Goal: Task Accomplishment & Management: Complete application form

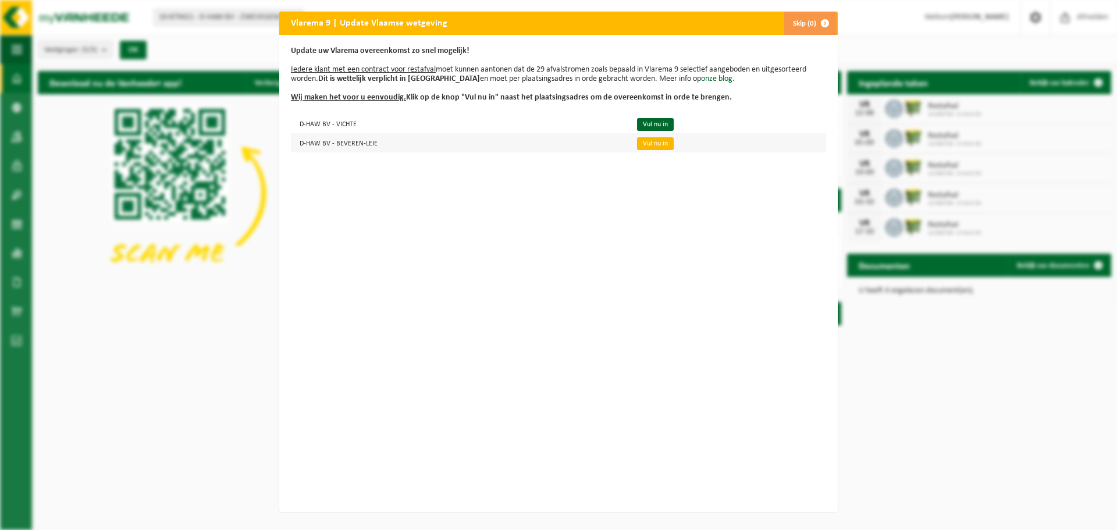
click at [654, 142] on link "Vul nu in" at bounding box center [655, 143] width 37 height 13
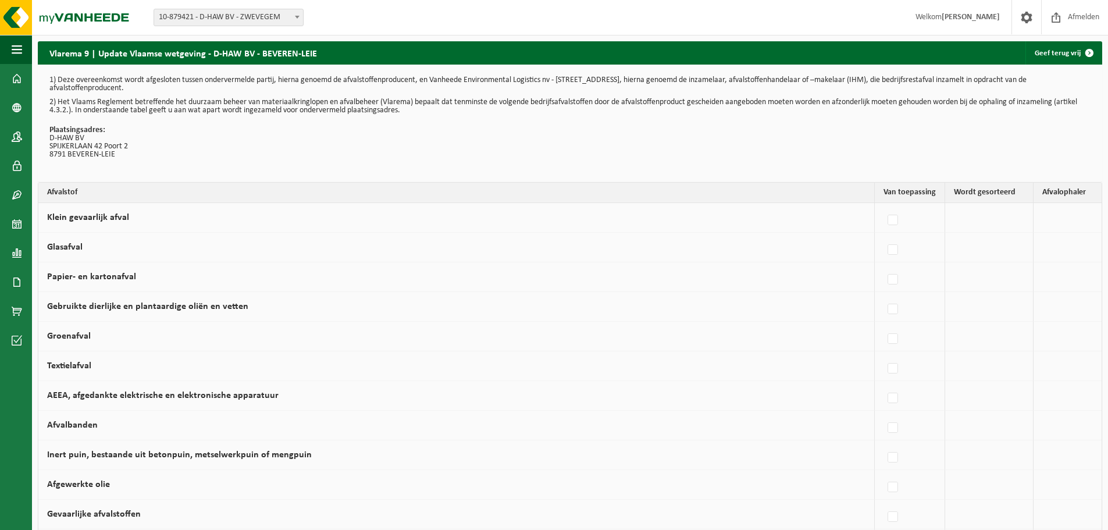
click at [1006, 229] on td at bounding box center [989, 218] width 88 height 30
click at [999, 222] on td at bounding box center [989, 218] width 88 height 30
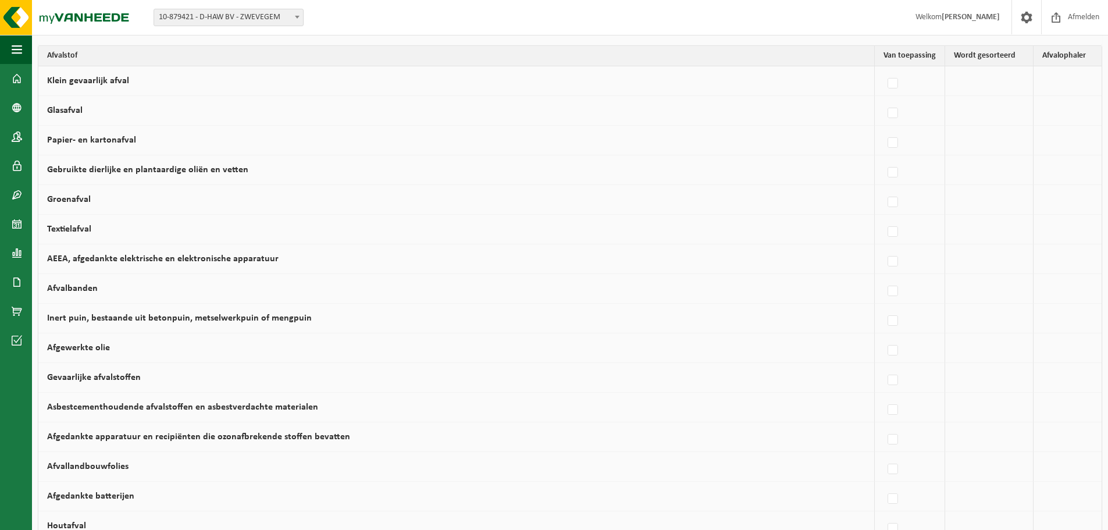
scroll to position [175, 0]
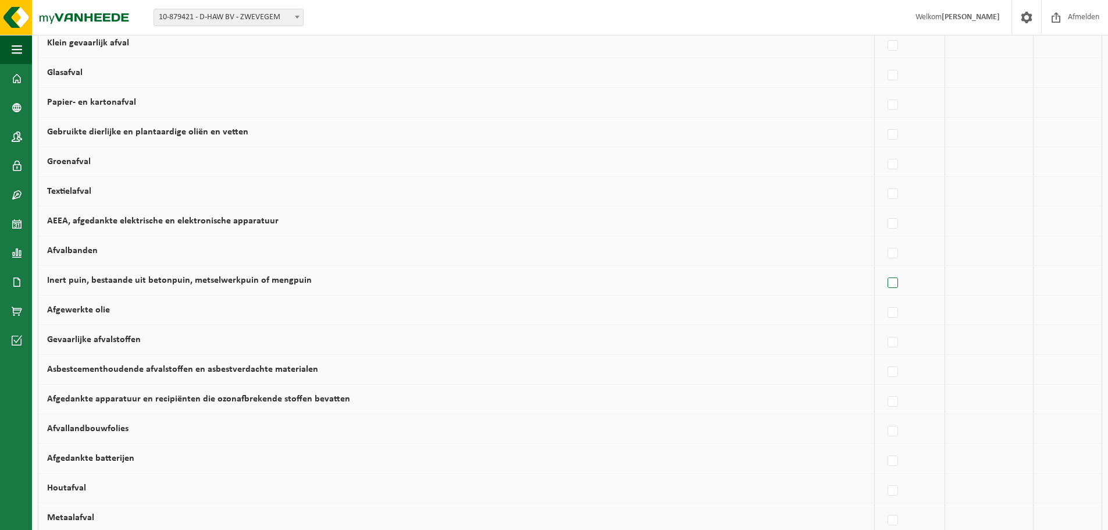
click at [894, 282] on label at bounding box center [893, 283] width 16 height 17
click at [884, 269] on input "Inert puin, bestaande uit betonpuin, metselwerkpuin of mengpuin" at bounding box center [883, 268] width 1 height 1
checkbox input "true"
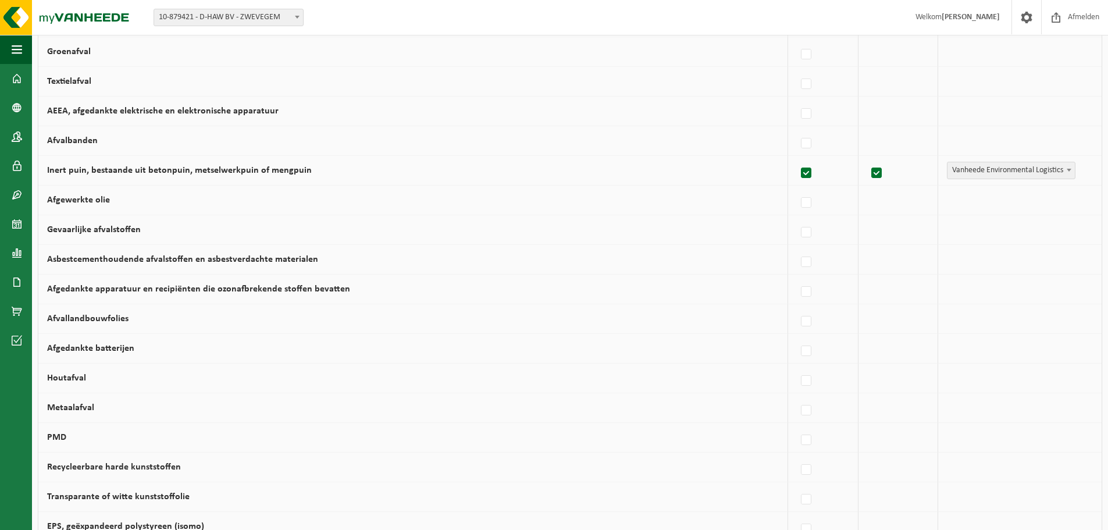
scroll to position [291, 0]
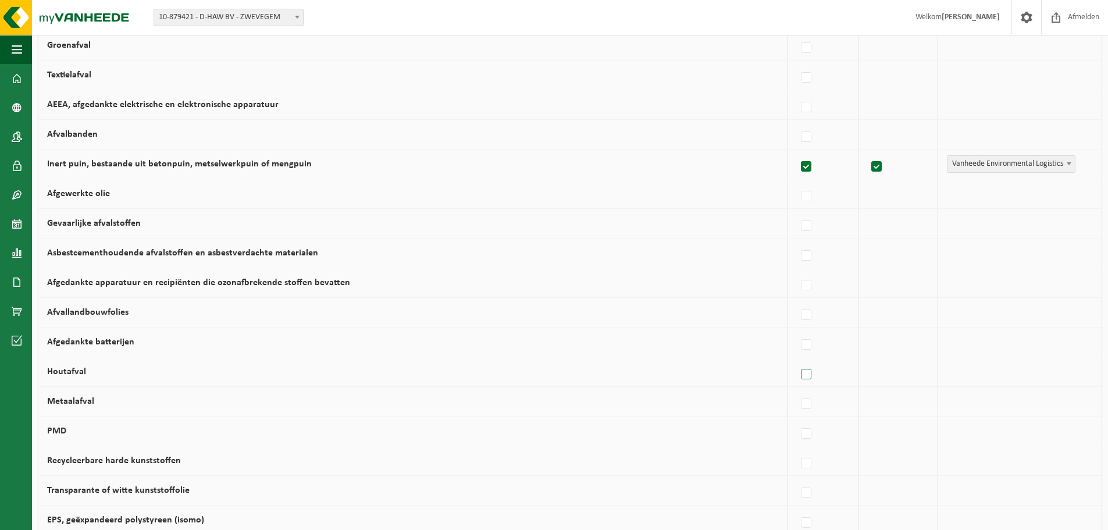
click at [803, 373] on label at bounding box center [807, 374] width 16 height 17
click at [797, 360] on input "Houtafval" at bounding box center [796, 359] width 1 height 1
checkbox input "true"
click at [800, 404] on label at bounding box center [807, 404] width 16 height 17
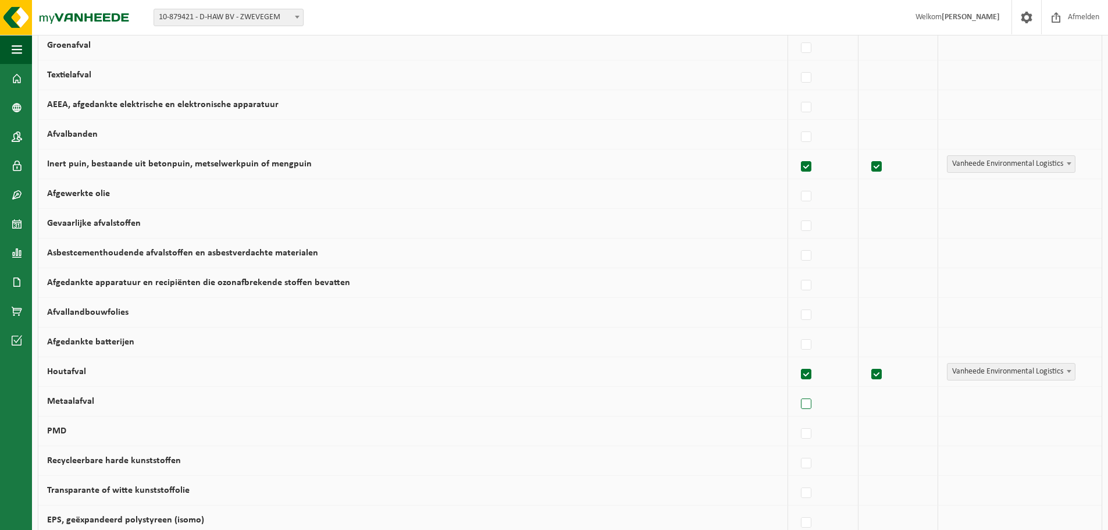
click at [797, 390] on input "Metaalafval" at bounding box center [796, 389] width 1 height 1
checkbox input "true"
click at [799, 432] on label at bounding box center [807, 433] width 16 height 17
click at [797, 419] on input "PMD" at bounding box center [796, 419] width 1 height 1
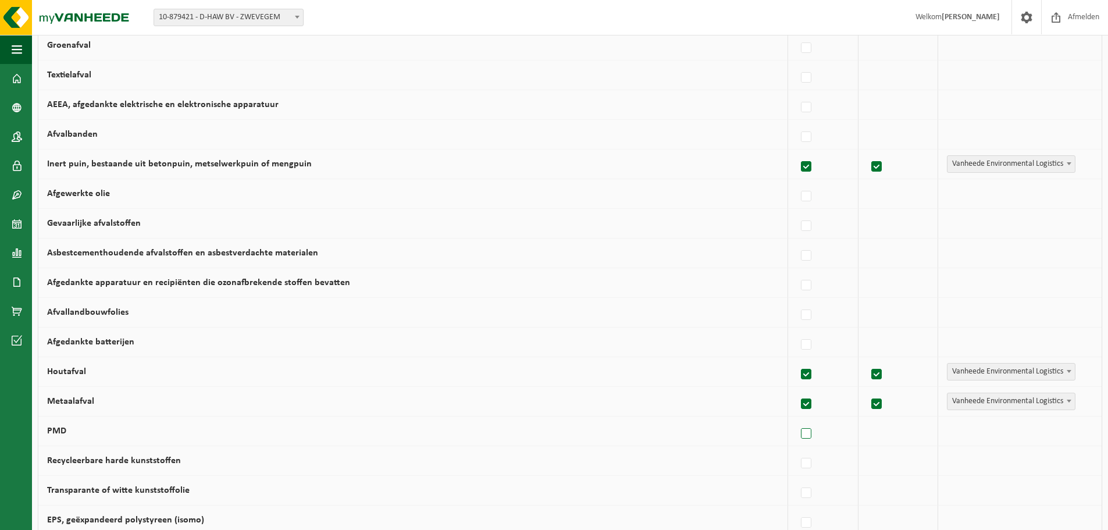
checkbox input "true"
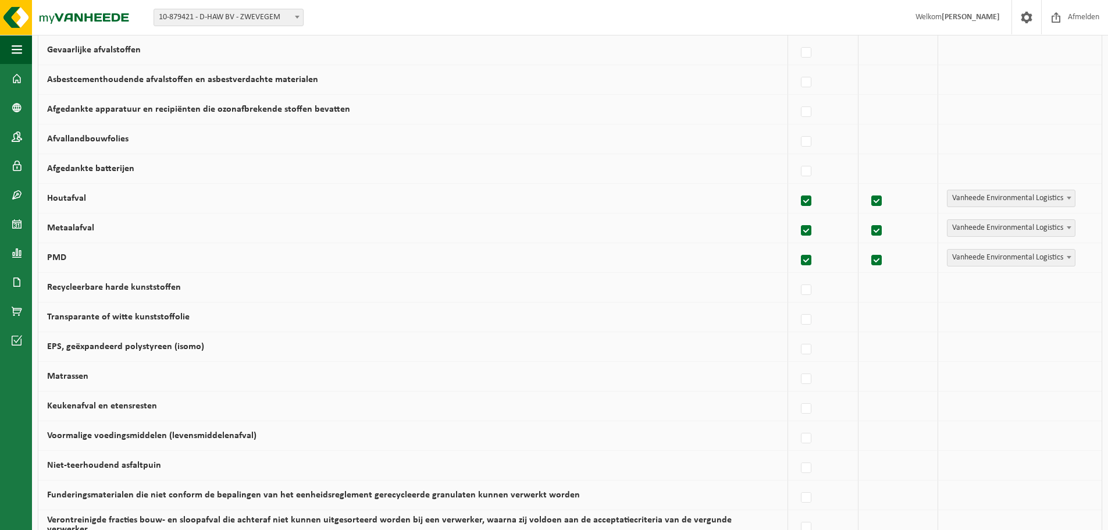
scroll to position [465, 0]
click at [800, 287] on label at bounding box center [807, 288] width 16 height 17
click at [797, 275] on input "Recycleerbare harde kunststoffen" at bounding box center [796, 274] width 1 height 1
checkbox input "true"
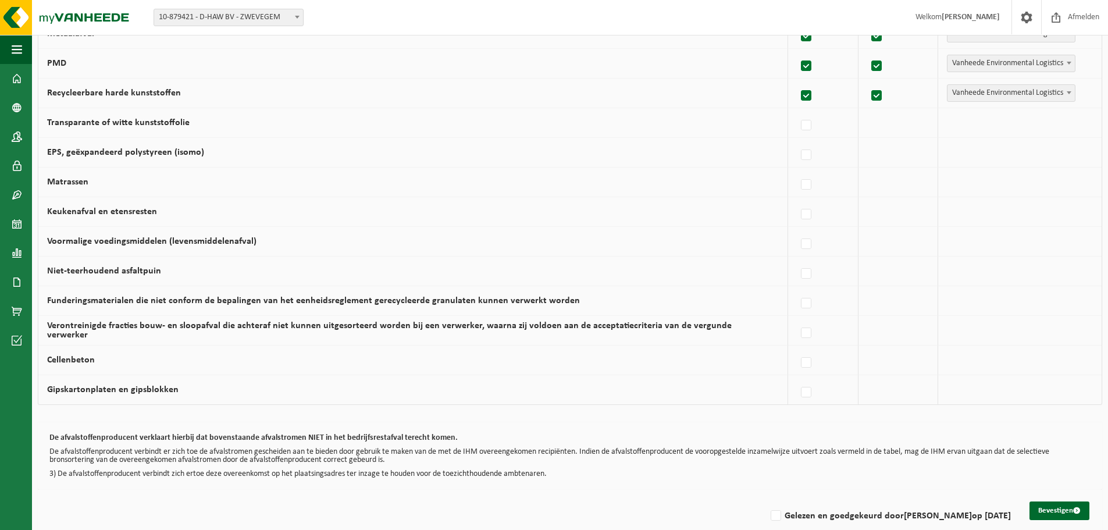
scroll to position [677, 0]
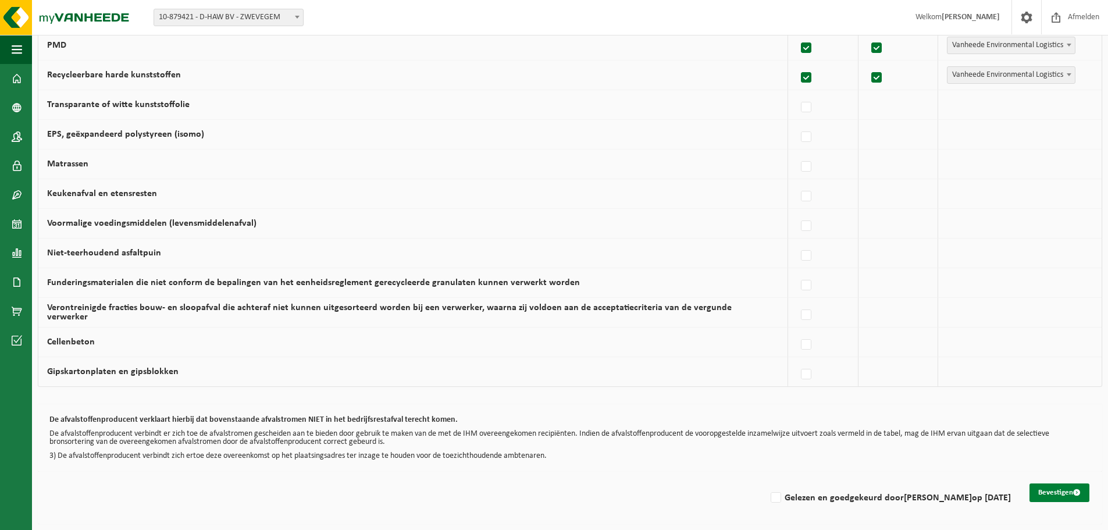
click at [1063, 492] on button "Bevestigen" at bounding box center [1060, 492] width 60 height 19
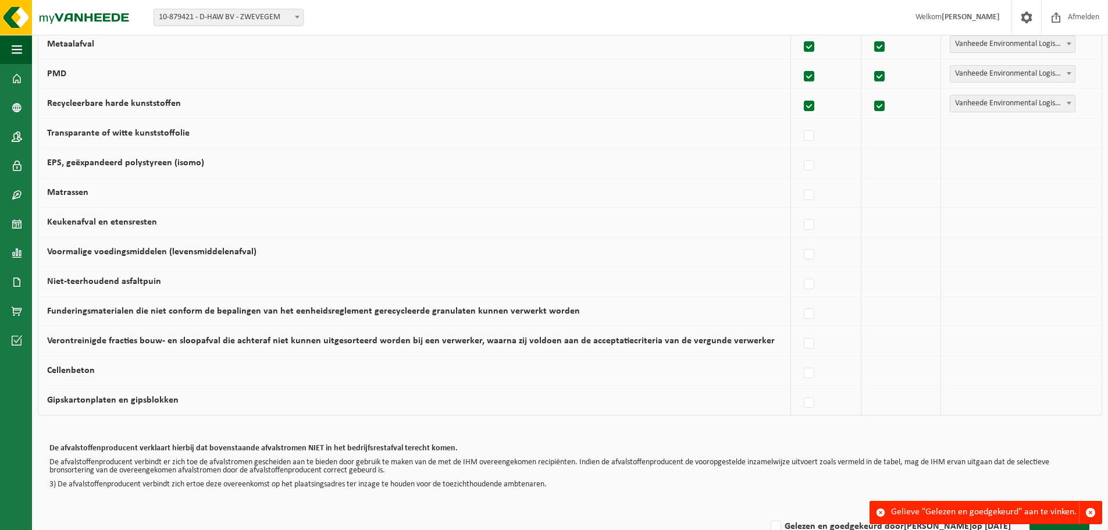
scroll to position [677, 0]
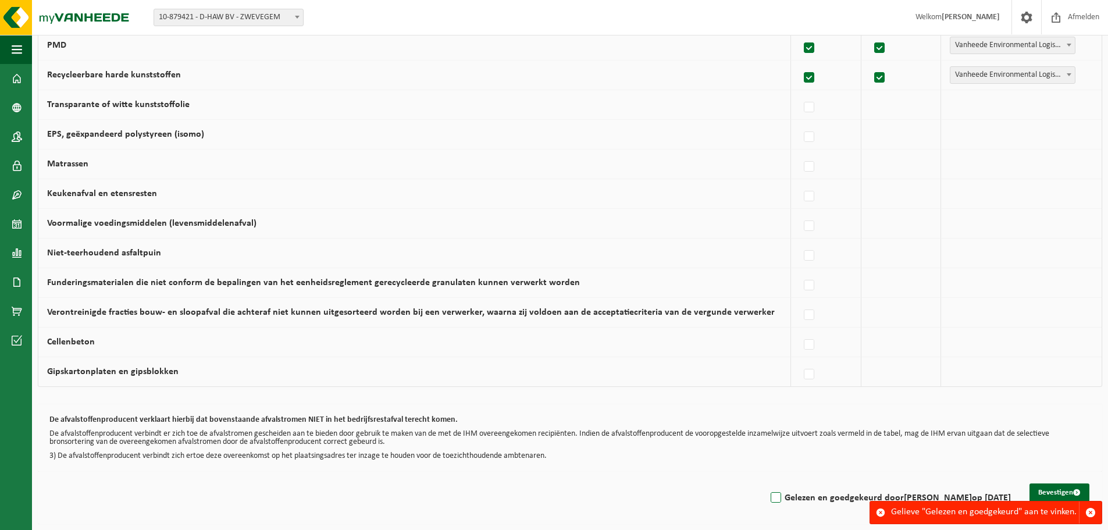
click at [768, 495] on label "Gelezen en goedgekeurd door [PERSON_NAME] op [DATE]" at bounding box center [889, 497] width 243 height 17
click at [766, 483] on input "Gelezen en goedgekeurd door [PERSON_NAME] op [DATE]" at bounding box center [766, 483] width 1 height 1
checkbox input "true"
click at [1058, 487] on button "Bevestigen" at bounding box center [1060, 492] width 60 height 19
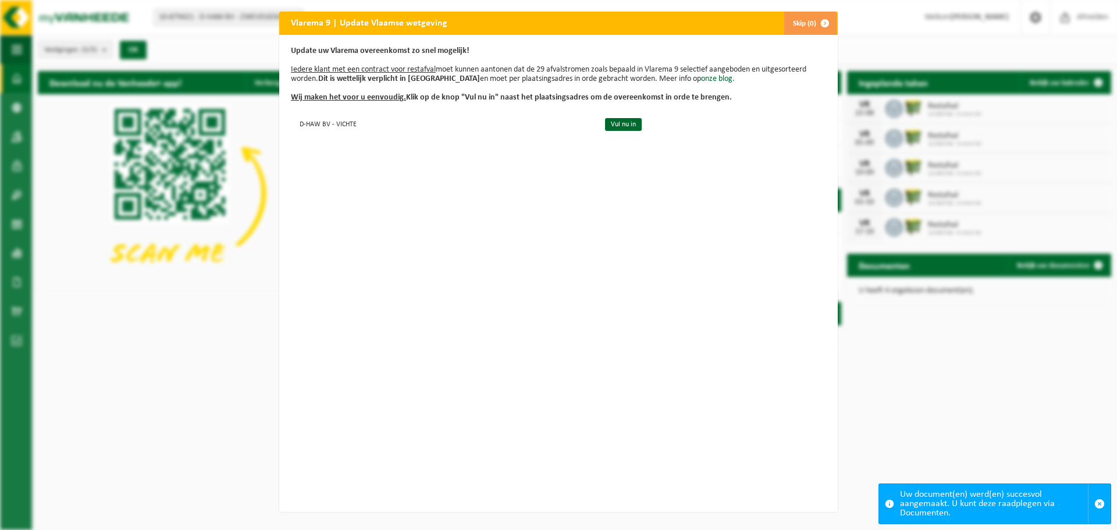
click at [802, 24] on button "Skip (0)" at bounding box center [810, 23] width 53 height 23
